Goal: Information Seeking & Learning: Learn about a topic

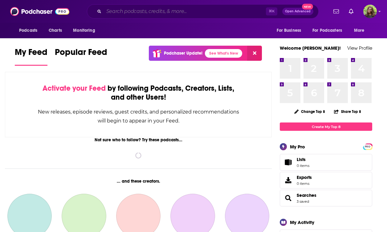
click at [144, 10] on input "Search podcasts, credits, & more..." at bounding box center [185, 11] width 162 height 10
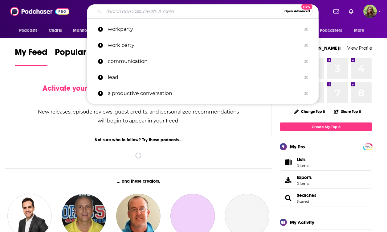
paste input "Mental Health News Radio"
type input "Mental Health News Radio"
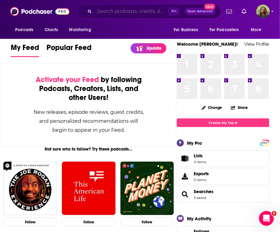
click at [119, 8] on input "Search podcasts, credits, & more..." at bounding box center [131, 11] width 74 height 10
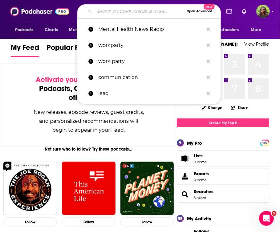
paste input "Huberman Lab Podcast"
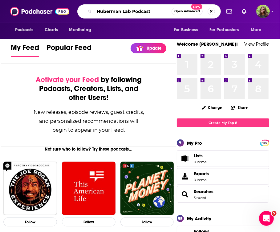
type input "Huberman Lab Podcast"
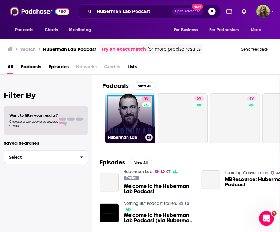
click at [131, 111] on link "97 Huberman Lab" at bounding box center [130, 118] width 50 height 50
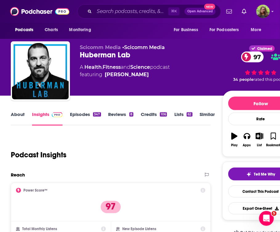
click at [18, 115] on link "About" at bounding box center [18, 118] width 14 height 14
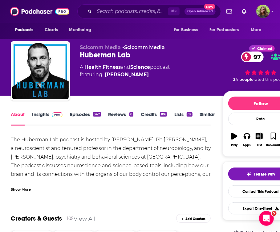
click at [41, 117] on link "Insights" at bounding box center [47, 118] width 30 height 14
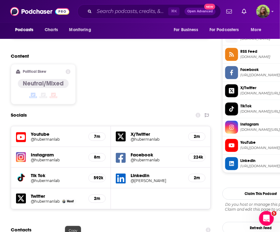
scroll to position [589, 0]
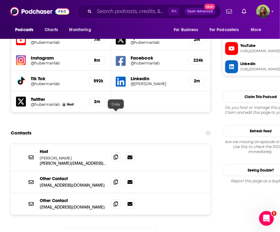
click at [115, 154] on icon at bounding box center [116, 156] width 4 height 5
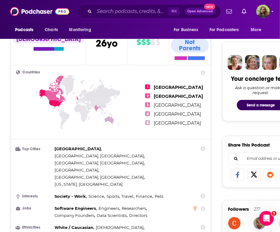
scroll to position [0, 0]
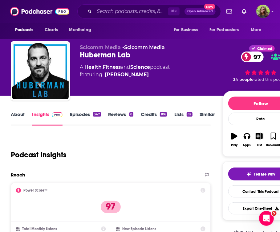
click at [74, 112] on link "Episodes 347" at bounding box center [85, 118] width 31 height 14
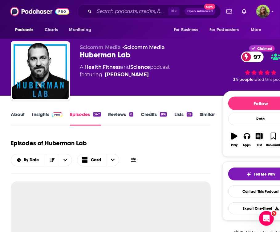
scroll to position [98, 0]
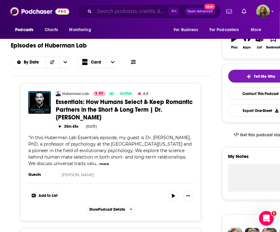
click at [108, 13] on input "Search podcasts, credits, & more..." at bounding box center [131, 11] width 74 height 10
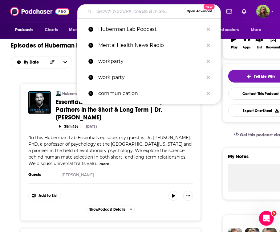
paste input "CardioNerds: A Cardiology Podcast"
type input "CardioNerds: A Cardiology Podcast"
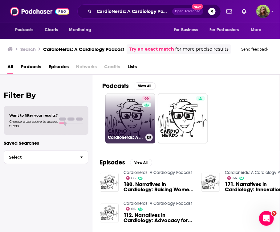
click at [129, 111] on link "66 Cardionerds: A Cardiology Podcast" at bounding box center [130, 118] width 50 height 50
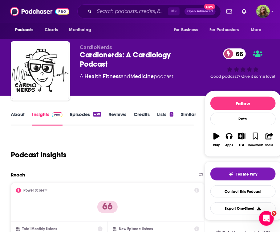
click at [125, 17] on div "⌘ K Open Advanced New" at bounding box center [148, 11] width 143 height 14
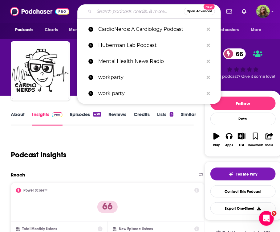
click at [117, 12] on input "Search podcasts, credits, & more..." at bounding box center [139, 11] width 90 height 10
paste input "A Bit of Optimism"
type input "A Bit of Optimism"
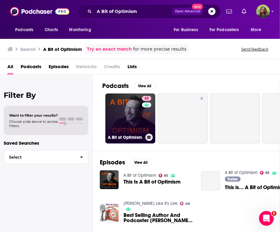
click at [131, 112] on link "85 A Bit of Optimism" at bounding box center [130, 118] width 50 height 50
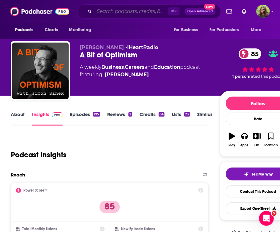
click at [129, 7] on input "Search podcasts, credits, & more..." at bounding box center [131, 11] width 74 height 10
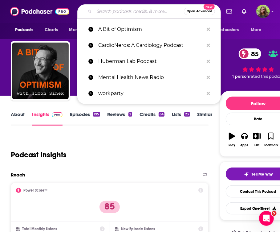
paste input "Health Longevity Secrets"
type input "Health Longevity Secrets"
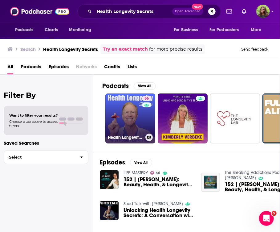
click at [134, 109] on link "56 Health Longevity Secrets" at bounding box center [130, 118] width 50 height 50
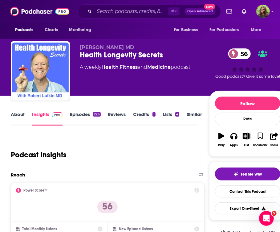
click at [83, 115] on link "Episodes 226" at bounding box center [85, 118] width 30 height 14
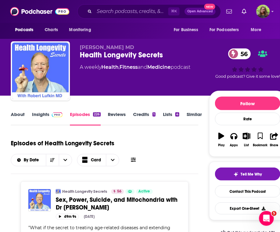
click at [44, 113] on link "Insights" at bounding box center [47, 118] width 30 height 14
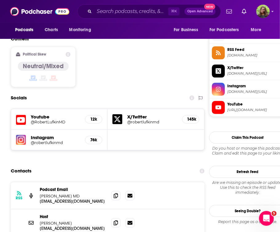
scroll to position [526, 0]
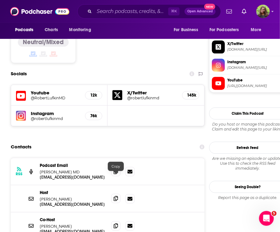
click at [115, 195] on icon at bounding box center [116, 197] width 4 height 5
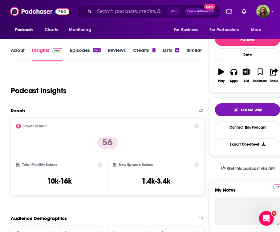
scroll to position [0, 0]
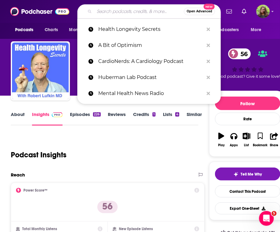
click at [113, 10] on input "Search podcasts, credits, & more..." at bounding box center [139, 11] width 90 height 10
paste input "The Drive with [PERSON_NAME], MD"
type input "The Drive with [PERSON_NAME], MD"
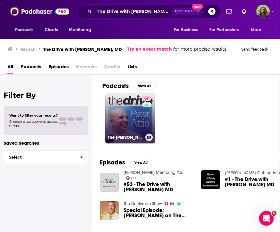
click at [130, 120] on link "87 The Peter Attia Drive" at bounding box center [130, 118] width 50 height 50
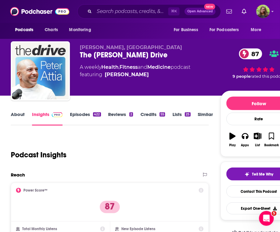
click at [15, 124] on link "About" at bounding box center [18, 118] width 14 height 14
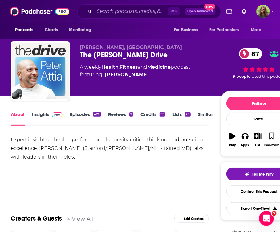
click at [43, 115] on link "Insights" at bounding box center [47, 118] width 30 height 14
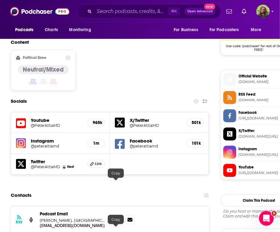
scroll to position [571, 0]
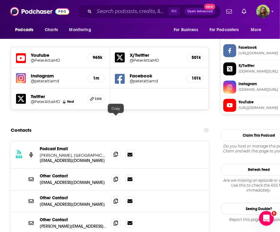
click at [116, 151] on icon at bounding box center [116, 153] width 4 height 5
click at [116, 13] on input "Search podcasts, credits, & more..." at bounding box center [131, 11] width 74 height 10
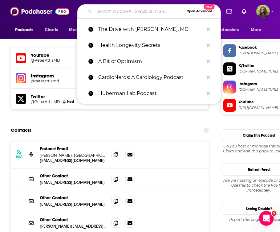
paste input "The Model Health Show with [PERSON_NAME]:"
type input "The Model Health Show with [PERSON_NAME]:"
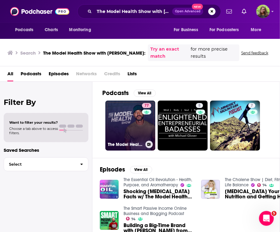
click at [130, 126] on link "77 The Model Health Show" at bounding box center [130, 125] width 50 height 50
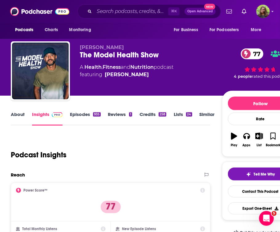
click at [16, 115] on link "About" at bounding box center [18, 118] width 14 height 14
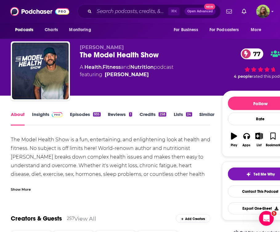
click at [34, 117] on link "Insights" at bounding box center [47, 118] width 30 height 14
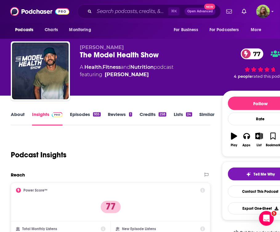
click at [107, 52] on div "The Model Health Show 77" at bounding box center [151, 54] width 142 height 9
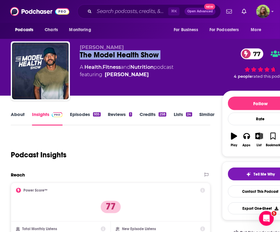
click at [107, 52] on div "The Model Health Show 77" at bounding box center [151, 54] width 142 height 9
copy div "The Model Health Show 77"
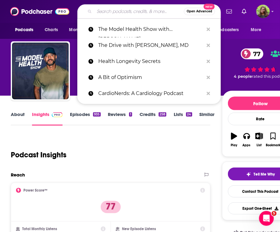
click at [121, 11] on input "Search podcasts, credits, & more..." at bounding box center [139, 11] width 90 height 10
paste input "Health Essentials Podcast"
type input "Health Essentials Podcast"
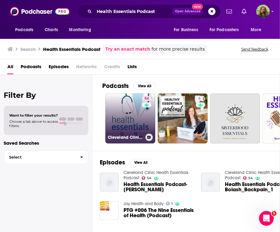
click at [128, 111] on link "54 Cleveland Clinic Health Essentials Podcast" at bounding box center [130, 118] width 50 height 50
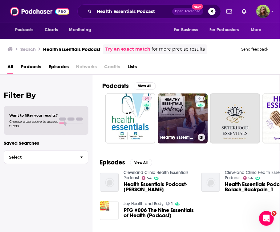
click at [191, 123] on link "6 Healthy Essentials Podcast" at bounding box center [183, 118] width 50 height 50
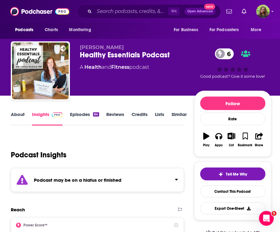
click at [16, 112] on link "About" at bounding box center [18, 118] width 14 height 14
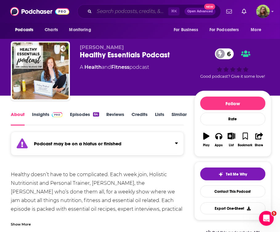
click at [132, 11] on input "Search podcasts, credits, & more..." at bounding box center [131, 11] width 74 height 10
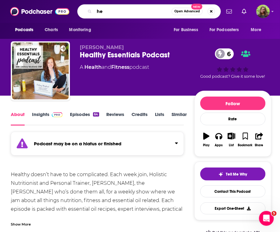
type input "h"
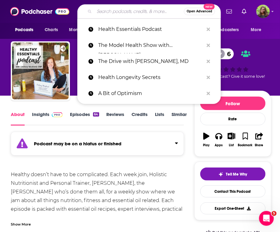
type input "m"
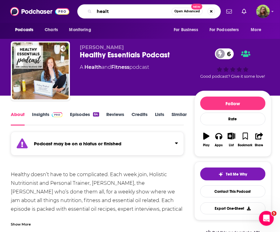
type input "health"
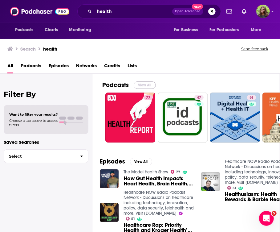
click at [145, 84] on button "View All" at bounding box center [145, 84] width 22 height 7
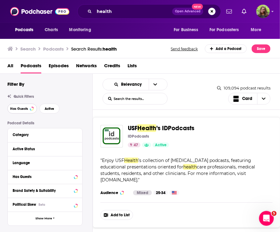
click at [24, 109] on span "Has Guests" at bounding box center [19, 108] width 18 height 3
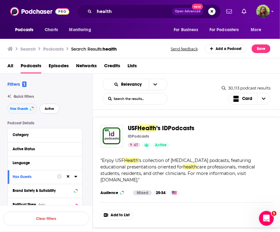
click at [42, 111] on button "Active" at bounding box center [49, 108] width 20 height 10
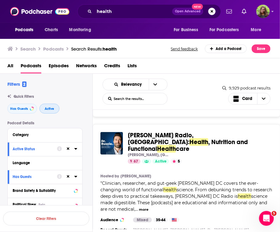
scroll to position [248, 0]
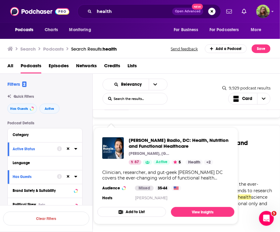
click at [111, 148] on img "Dr. Ruscio Radio, DC: Health, Nutrition and Functional Healthcare" at bounding box center [113, 148] width 22 height 22
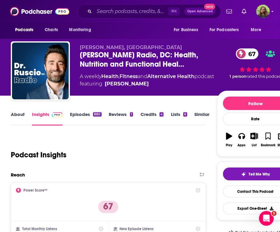
click at [16, 122] on link "About" at bounding box center [18, 118] width 14 height 14
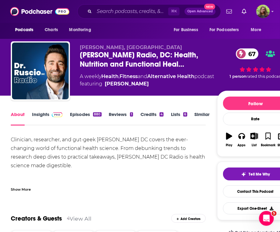
click at [24, 186] on div "Show More" at bounding box center [21, 189] width 20 height 6
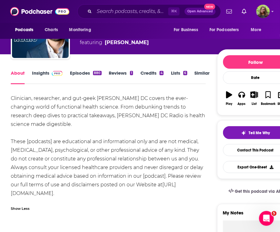
scroll to position [41, 0]
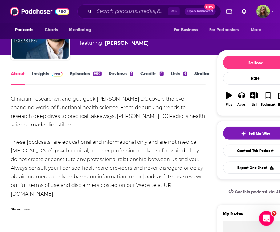
click at [80, 74] on link "Episodes 880" at bounding box center [85, 78] width 31 height 14
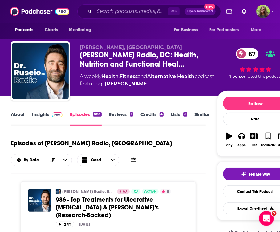
click at [42, 114] on link "Insights" at bounding box center [47, 118] width 30 height 14
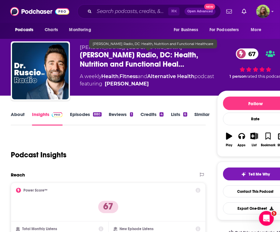
click at [134, 54] on span "Dr. Ruscio Radio, DC: Health, Nutrition and Functional Heal…" at bounding box center [148, 59] width 137 height 18
click at [133, 53] on span "Dr. Ruscio Radio, DC: Health, Nutrition and Functional Heal…" at bounding box center [148, 59] width 137 height 18
click at [137, 55] on span "Dr. Ruscio Radio, DC: Health, Nutrition and Functional Heal…" at bounding box center [148, 59] width 137 height 18
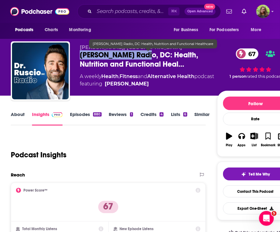
drag, startPoint x: 137, startPoint y: 55, endPoint x: 76, endPoint y: 55, distance: 61.0
click at [76, 55] on div "Dr. Michael Ruscio, DC Dr. Ruscio Radio, DC: Health, Nutrition and Functional H…" at bounding box center [152, 72] width 283 height 62
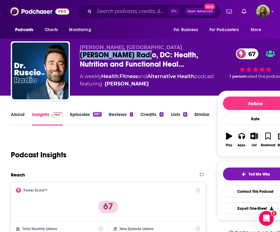
copy h2 "Dr. Ruscio Radio,"
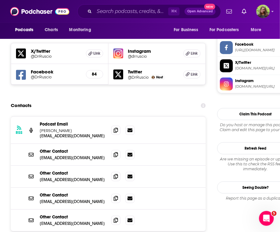
scroll to position [577, 0]
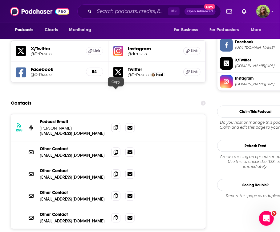
click at [116, 125] on icon at bounding box center [116, 127] width 4 height 5
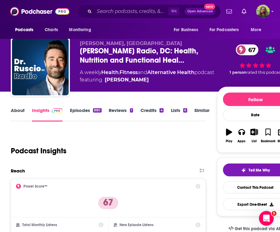
scroll to position [0, 0]
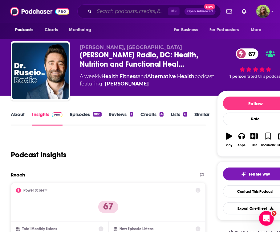
click at [115, 10] on input "Search podcasts, credits, & more..." at bounding box center [131, 11] width 74 height 10
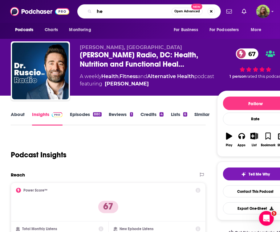
type input "h"
type input "health mindset"
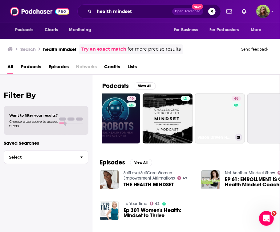
scroll to position [0, 126]
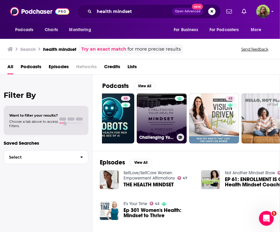
click at [156, 119] on link "Challenging Your Health Mindset" at bounding box center [162, 118] width 50 height 50
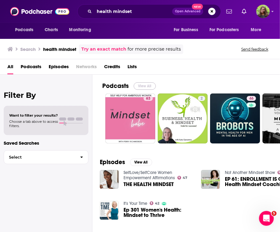
click at [141, 82] on button "View All" at bounding box center [145, 85] width 22 height 7
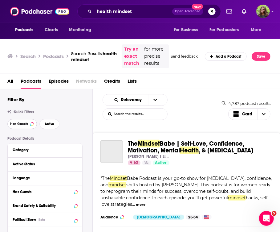
click at [22, 123] on span "Has Guests" at bounding box center [19, 123] width 18 height 3
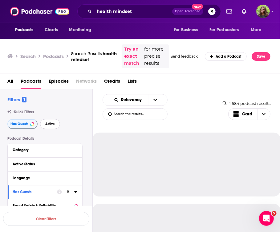
click at [44, 127] on button "Active" at bounding box center [50, 124] width 20 height 10
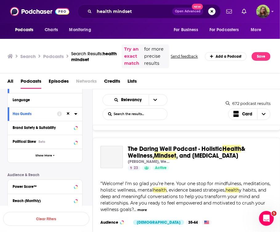
scroll to position [544, 0]
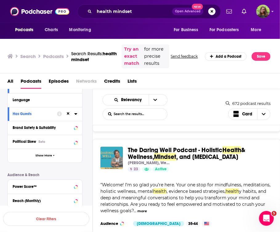
click at [115, 147] on img "The Daring Well Podcast - Holistic Health & Wellness, Mindset, and Personal Gro…" at bounding box center [111, 158] width 22 height 22
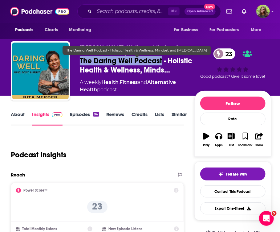
drag, startPoint x: 162, startPoint y: 61, endPoint x: 79, endPoint y: 62, distance: 82.2
click at [80, 62] on span "The Daring Well Podcast - Holistic Health & Wellness, Minds…" at bounding box center [137, 65] width 114 height 18
copy h2 "The Daring Well Podcast"
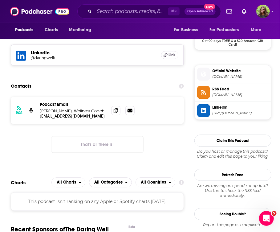
scroll to position [462, 0]
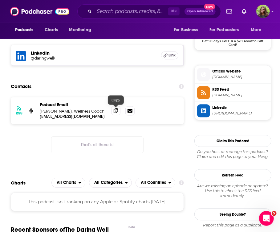
click at [115, 113] on span at bounding box center [115, 110] width 9 height 9
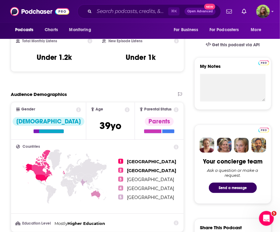
scroll to position [202, 0]
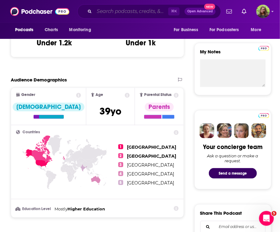
click at [117, 10] on input "Search podcasts, credits, & more..." at bounding box center [131, 11] width 74 height 10
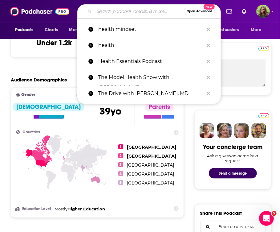
paste input "Happier with [PERSON_NAME]"
type input "Happier with [PERSON_NAME]"
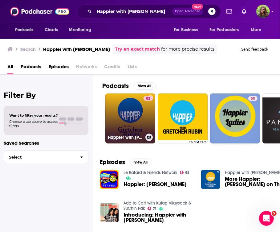
click at [134, 123] on link "82 Happier with [PERSON_NAME]" at bounding box center [130, 118] width 50 height 50
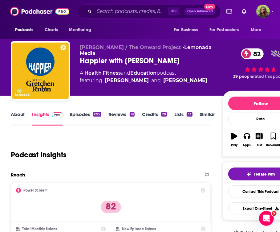
click at [21, 115] on link "About" at bounding box center [18, 118] width 14 height 14
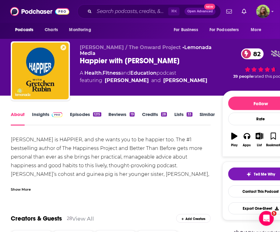
click at [21, 187] on div "Show More" at bounding box center [21, 189] width 20 height 6
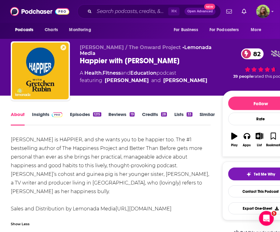
scroll to position [25, 0]
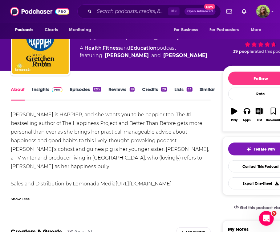
click at [78, 89] on link "Episodes 1215" at bounding box center [85, 93] width 31 height 14
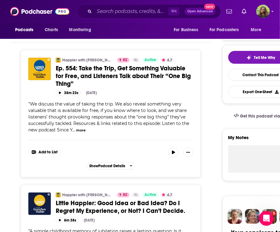
scroll to position [87, 0]
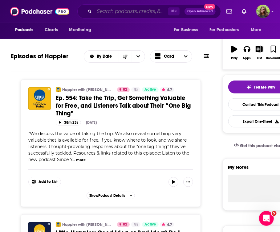
click at [101, 10] on input "Search podcasts, credits, & more..." at bounding box center [131, 11] width 74 height 10
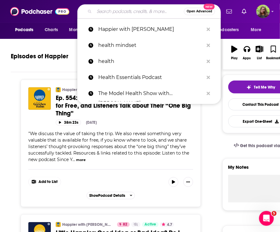
paste input "Unlocking Us"
type input "Unlocking Us"
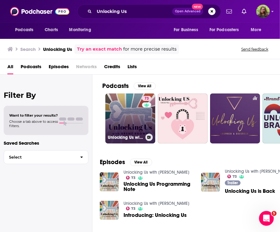
click at [132, 115] on link "73 Unlocking Us with [PERSON_NAME]" at bounding box center [130, 118] width 50 height 50
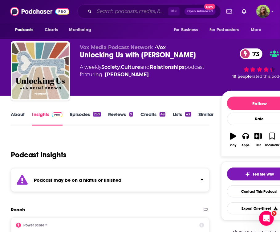
click at [114, 11] on input "Search podcasts, credits, & more..." at bounding box center [131, 11] width 74 height 10
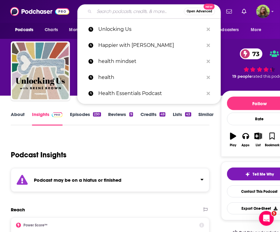
paste input "Feel Better, Live More"
type input "Feel Better, Live More"
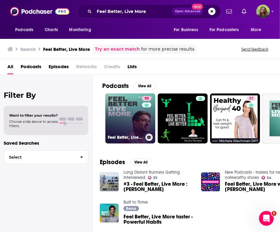
click at [139, 124] on link "90 Feel Better, Live More with [PERSON_NAME]" at bounding box center [130, 118] width 50 height 50
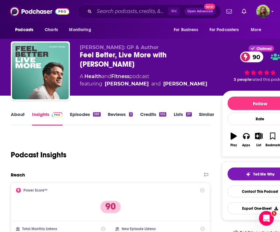
click at [202, 114] on link "Similar" at bounding box center [206, 118] width 15 height 14
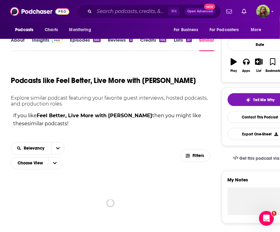
scroll to position [84, 0]
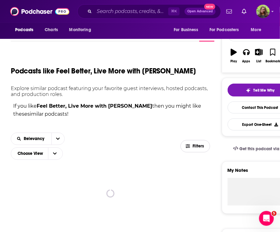
click at [196, 148] on span "Filters" at bounding box center [198, 146] width 12 height 4
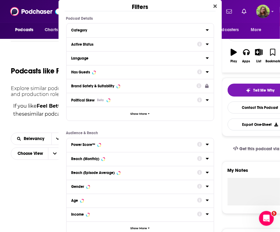
scroll to position [0, 0]
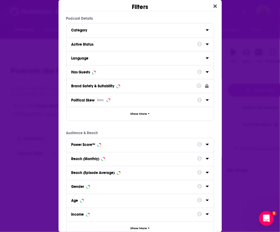
click at [108, 41] on button "Active Status" at bounding box center [134, 44] width 126 height 8
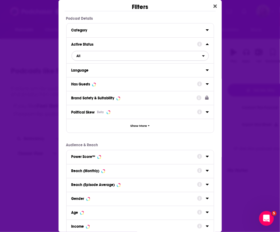
click at [115, 58] on span "All" at bounding box center [137, 56] width 130 height 8
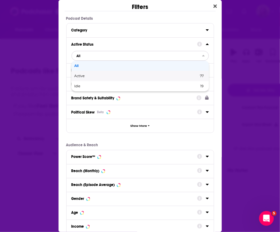
click at [96, 75] on span "Active" at bounding box center [108, 75] width 67 height 3
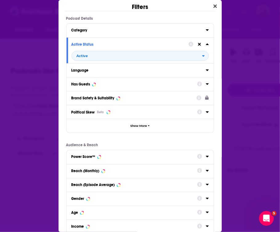
click at [115, 86] on button "Has Guests" at bounding box center [134, 84] width 126 height 8
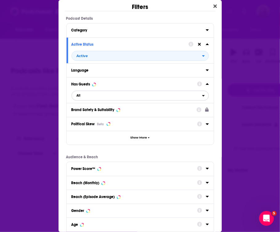
click at [101, 95] on span "All" at bounding box center [137, 95] width 130 height 8
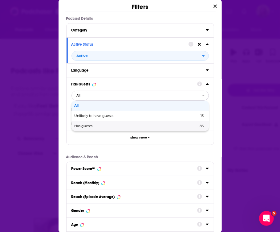
click at [99, 125] on span "Has guests" at bounding box center [110, 125] width 71 height 3
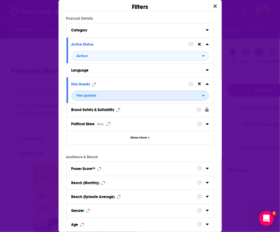
scroll to position [63, 0]
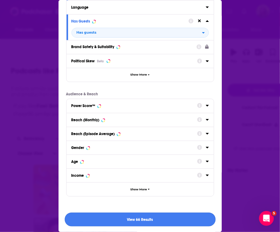
click at [123, 218] on button "View 66 Results" at bounding box center [140, 219] width 151 height 14
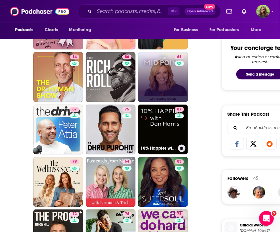
scroll to position [302, 0]
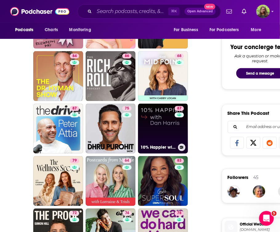
click at [150, 136] on link "87 10% Happier with [PERSON_NAME]" at bounding box center [163, 128] width 50 height 50
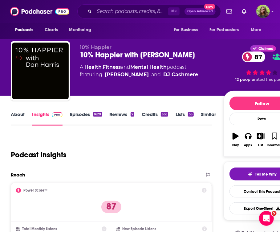
click at [16, 118] on link "About" at bounding box center [18, 118] width 14 height 14
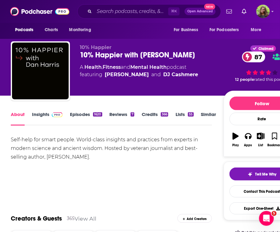
click at [131, 55] on div "10% Happier with [PERSON_NAME] 87" at bounding box center [151, 54] width 143 height 9
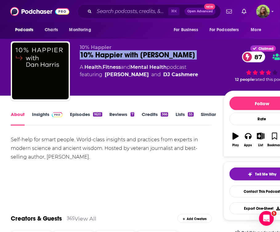
click at [131, 55] on div "10% Happier with [PERSON_NAME] 87" at bounding box center [151, 54] width 143 height 9
copy div "10% Happier with [PERSON_NAME] 87"
click at [212, 116] on link "Similar" at bounding box center [208, 118] width 15 height 14
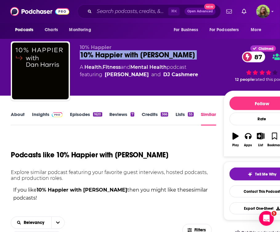
scroll to position [91, 0]
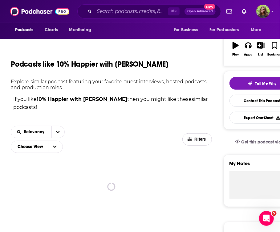
click at [190, 142] on button "Filters" at bounding box center [197, 139] width 30 height 12
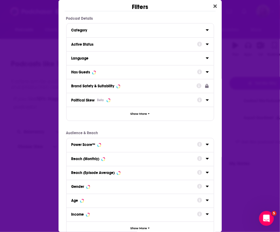
click at [101, 47] on button "Active Status" at bounding box center [134, 44] width 126 height 8
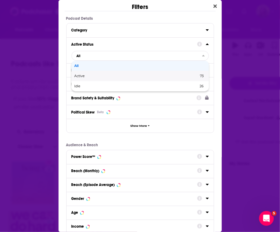
click at [101, 73] on div "Active 73" at bounding box center [139, 76] width 137 height 10
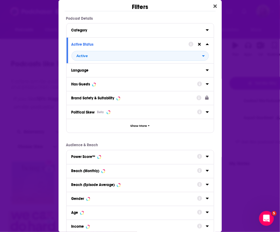
click at [93, 80] on button "Has Guests" at bounding box center [134, 84] width 126 height 8
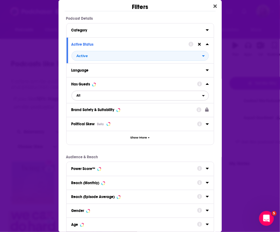
click at [104, 98] on span "All" at bounding box center [137, 95] width 130 height 8
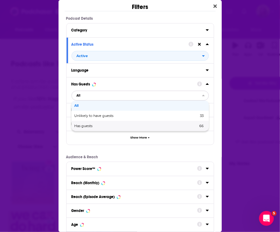
click at [107, 124] on span "Has guests" at bounding box center [110, 125] width 71 height 3
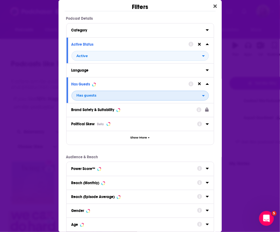
scroll to position [63, 0]
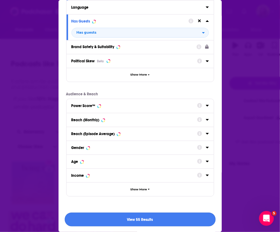
click at [123, 213] on button "View 55 Results" at bounding box center [140, 219] width 151 height 14
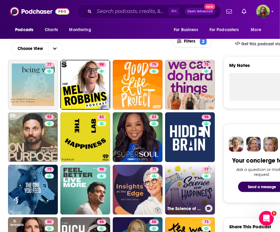
scroll to position [229, 0]
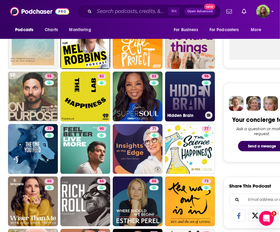
click at [184, 99] on link "96 Hidden Brain" at bounding box center [190, 96] width 50 height 50
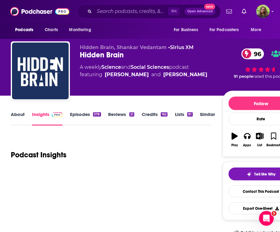
click at [18, 114] on link "About" at bounding box center [18, 118] width 14 height 14
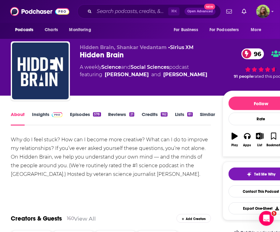
click at [76, 119] on link "Episodes 578" at bounding box center [85, 118] width 31 height 14
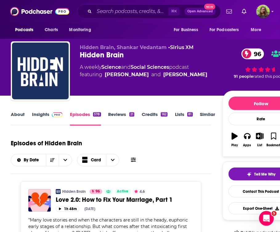
click at [88, 59] on div "Hidden Brain 96" at bounding box center [151, 54] width 143 height 9
copy div "Hidden Brain 96"
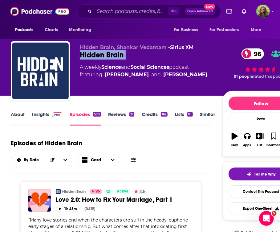
click at [43, 116] on link "Insights" at bounding box center [47, 118] width 30 height 14
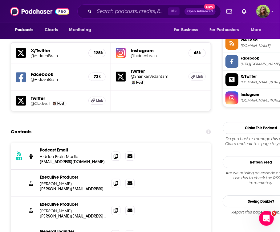
scroll to position [592, 0]
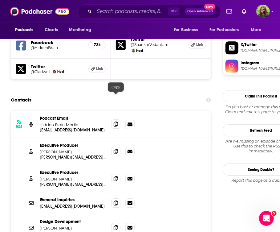
click at [114, 121] on icon at bounding box center [116, 123] width 4 height 5
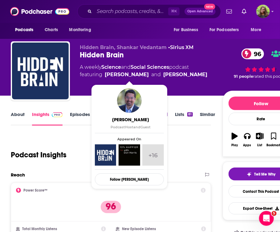
click at [14, 116] on link "About" at bounding box center [18, 118] width 14 height 14
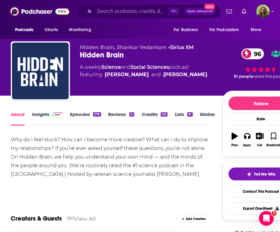
scroll to position [54, 0]
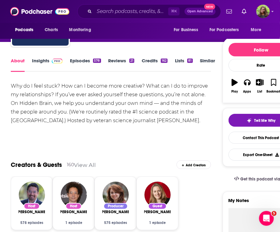
click at [36, 60] on link "Insights" at bounding box center [47, 65] width 30 height 14
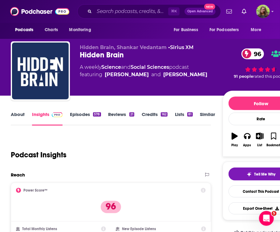
scroll to position [13, 0]
